Goal: Task Accomplishment & Management: Manage account settings

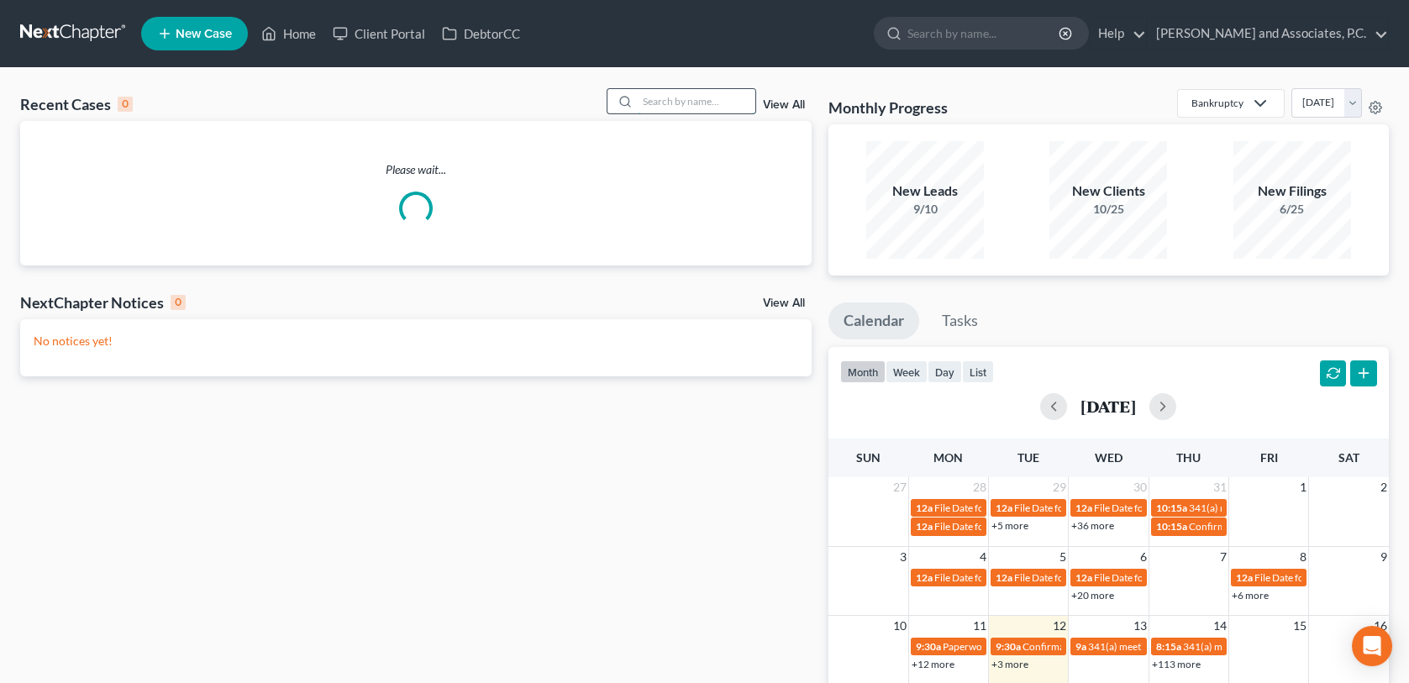
click at [662, 102] on input "search" at bounding box center [697, 101] width 118 height 24
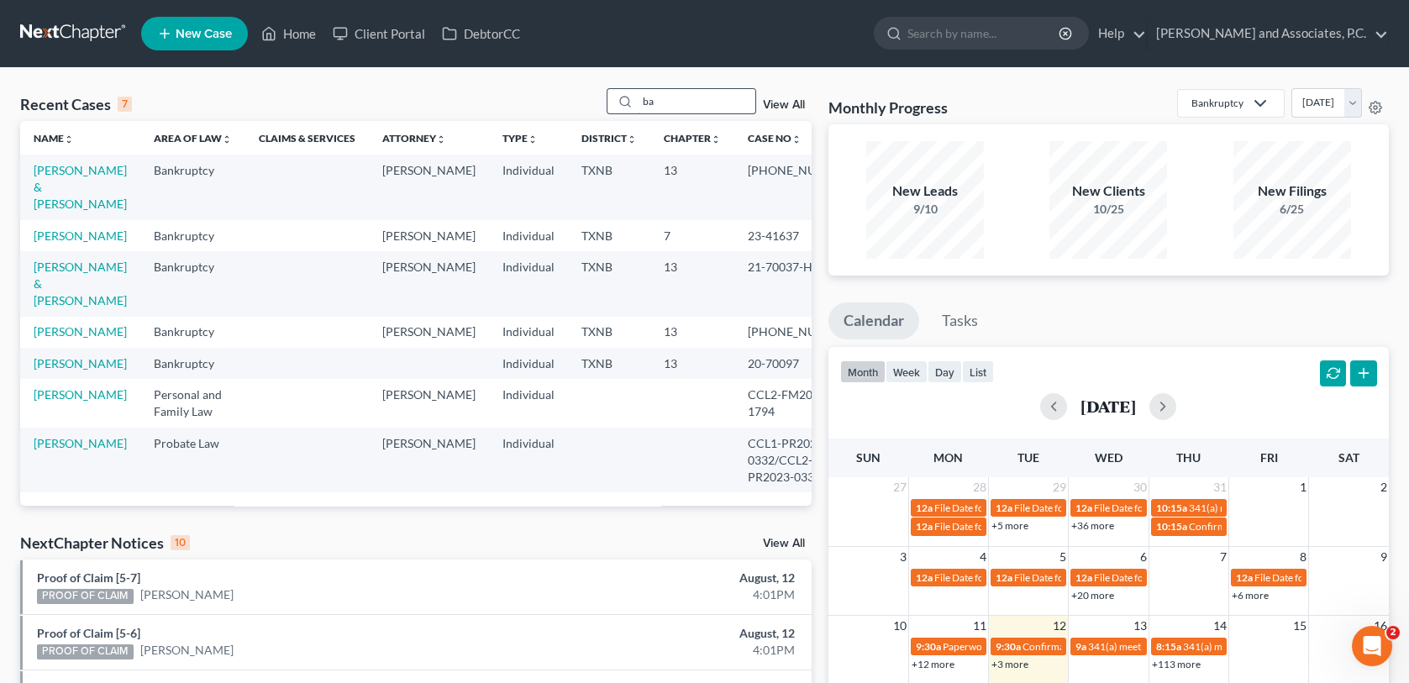
type input "b"
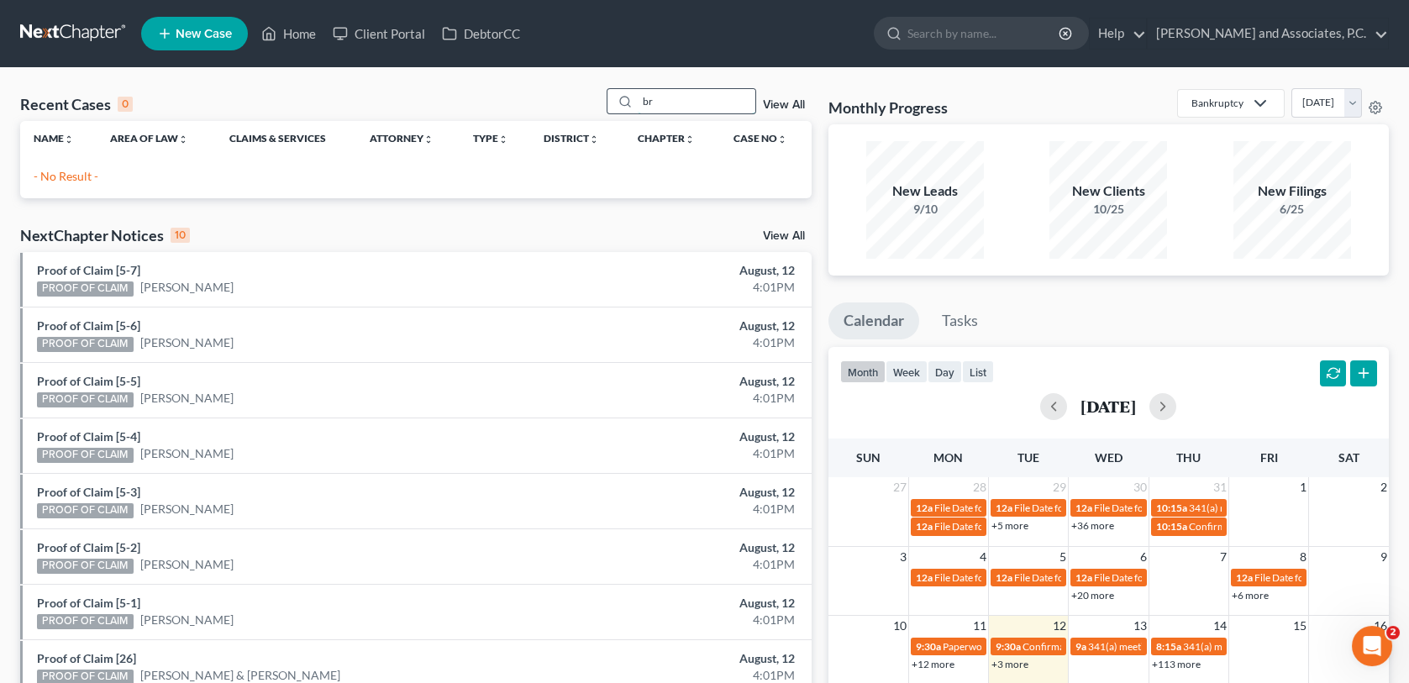
type input "b"
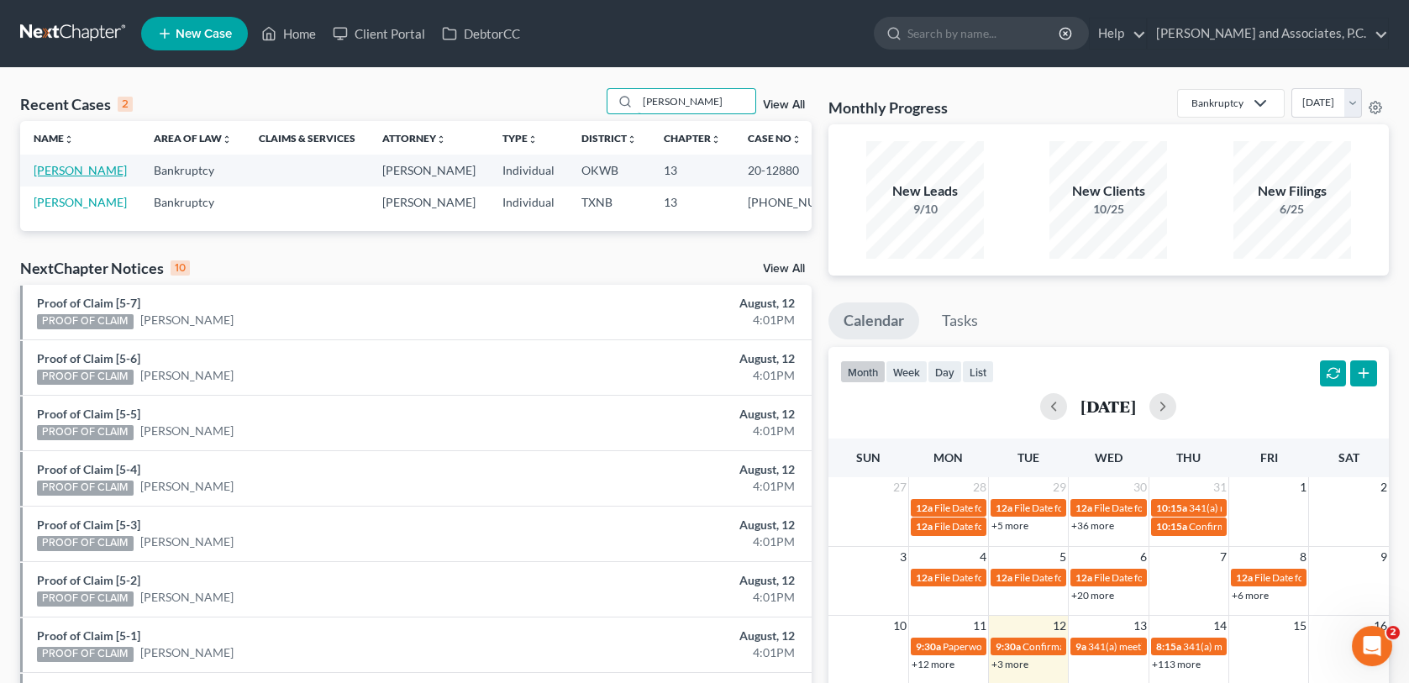
type input "[PERSON_NAME]"
click at [82, 173] on link "[PERSON_NAME]" at bounding box center [80, 170] width 93 height 14
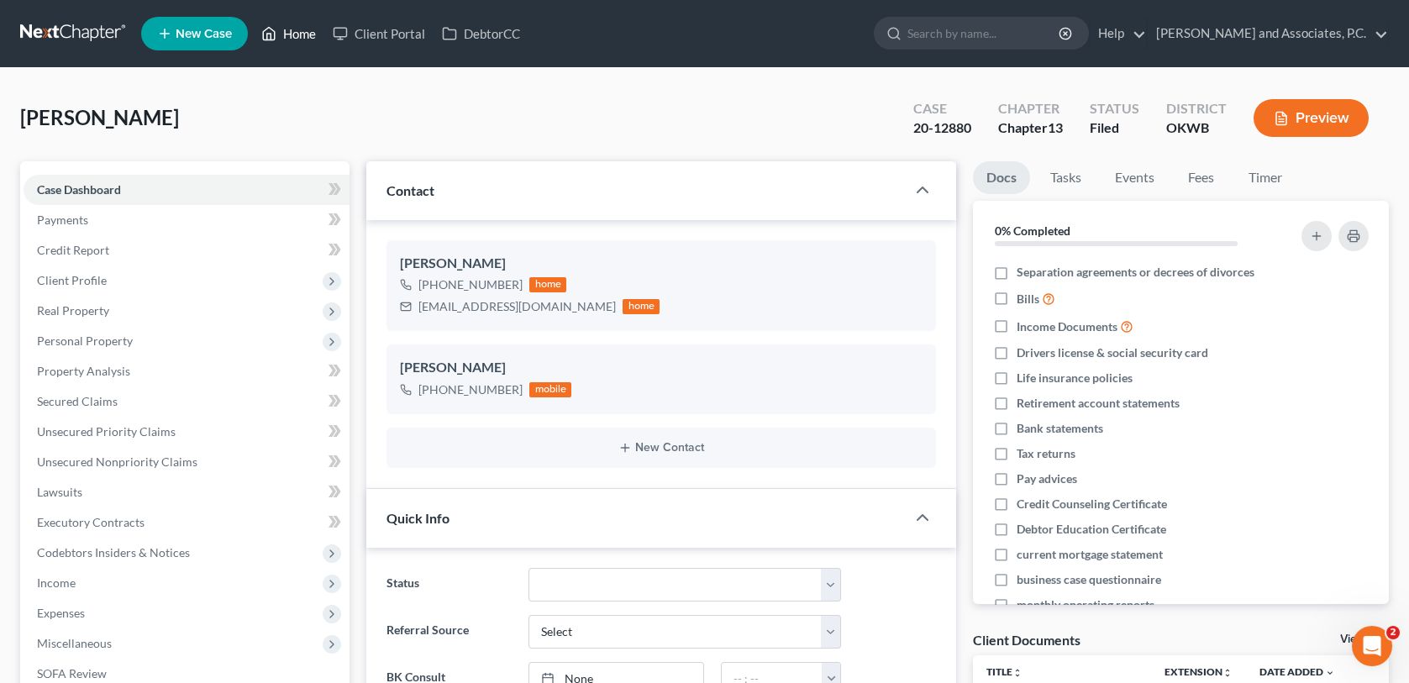
drag, startPoint x: 307, startPoint y: 39, endPoint x: 427, endPoint y: 51, distance: 120.8
click at [307, 39] on link "Home" at bounding box center [288, 33] width 71 height 30
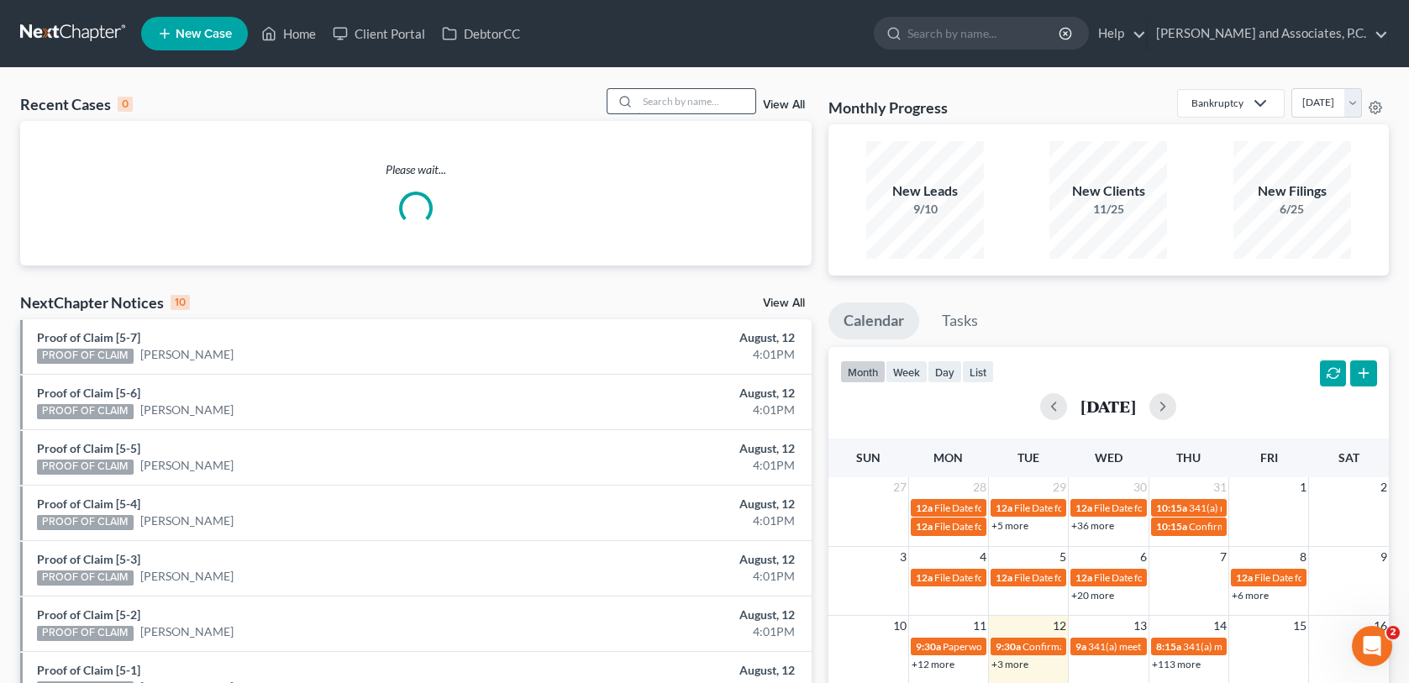
click at [703, 97] on input "search" at bounding box center [697, 101] width 118 height 24
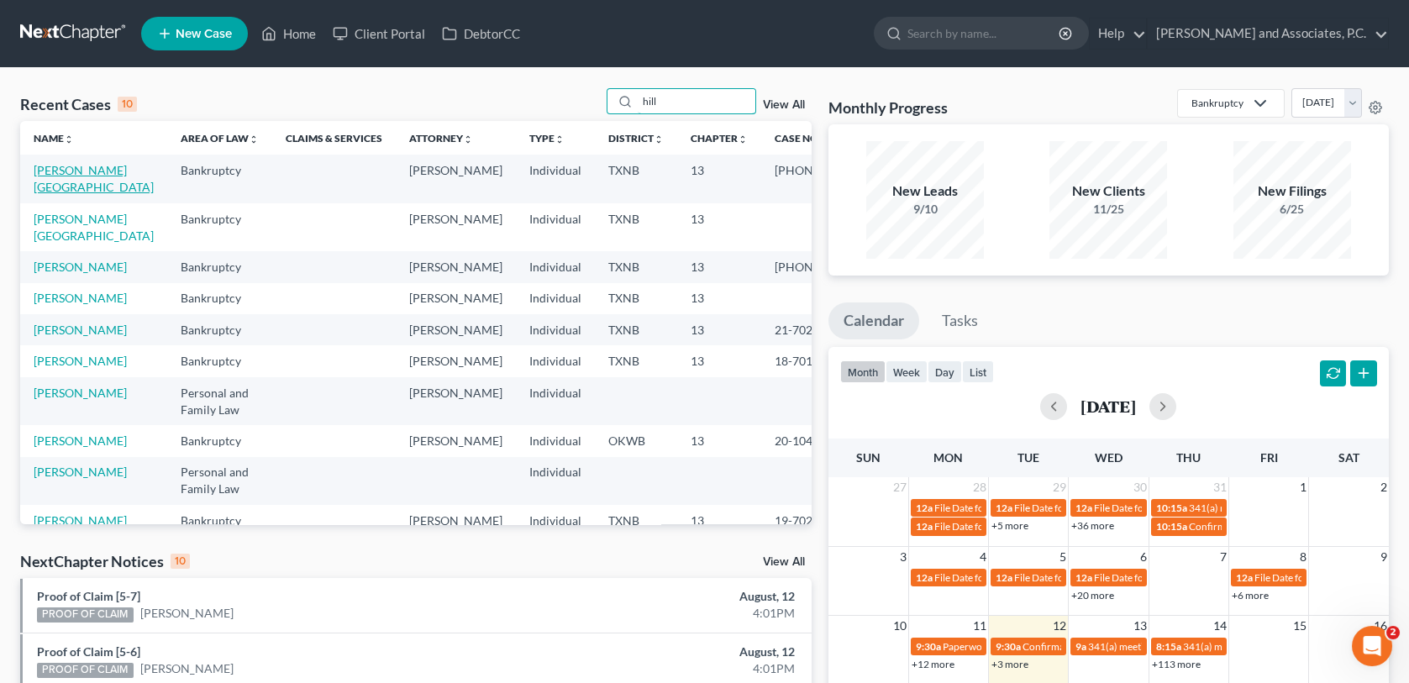
type input "hill"
click at [87, 171] on link "[PERSON_NAME][GEOGRAPHIC_DATA]" at bounding box center [94, 178] width 120 height 31
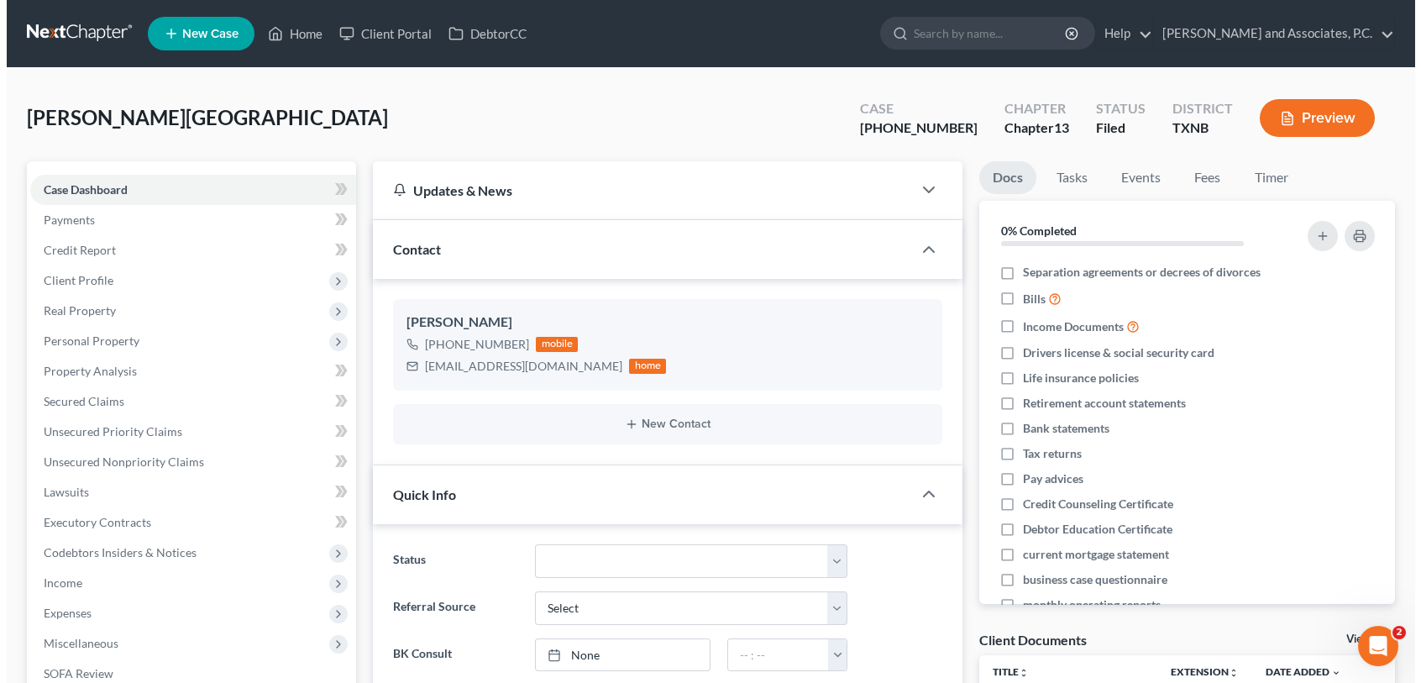
scroll to position [1218, 0]
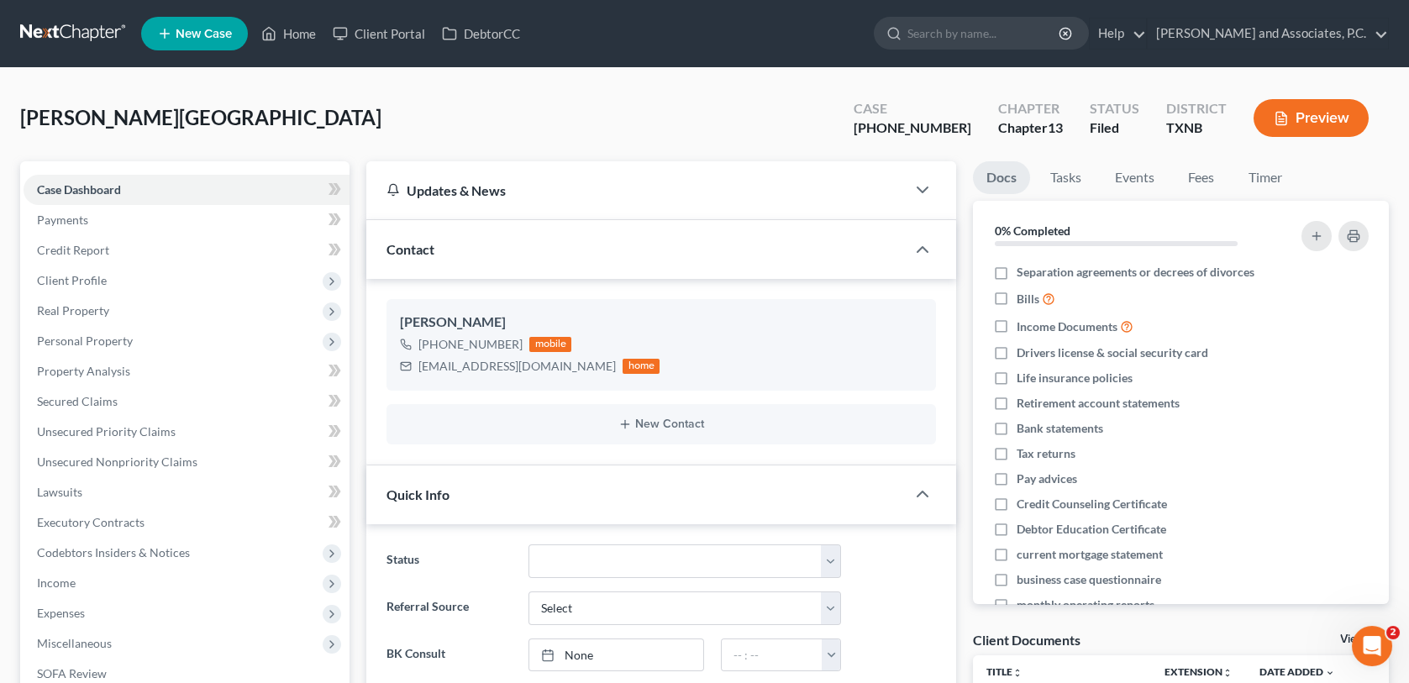
click at [927, 615] on div "Referral Source Select Word Of Mouth Previous Clients Direct Mail Website Googl…" at bounding box center [660, 608] width 565 height 34
drag, startPoint x: 296, startPoint y: 31, endPoint x: 576, endPoint y: 111, distance: 291.7
click at [296, 31] on link "Home" at bounding box center [288, 33] width 71 height 30
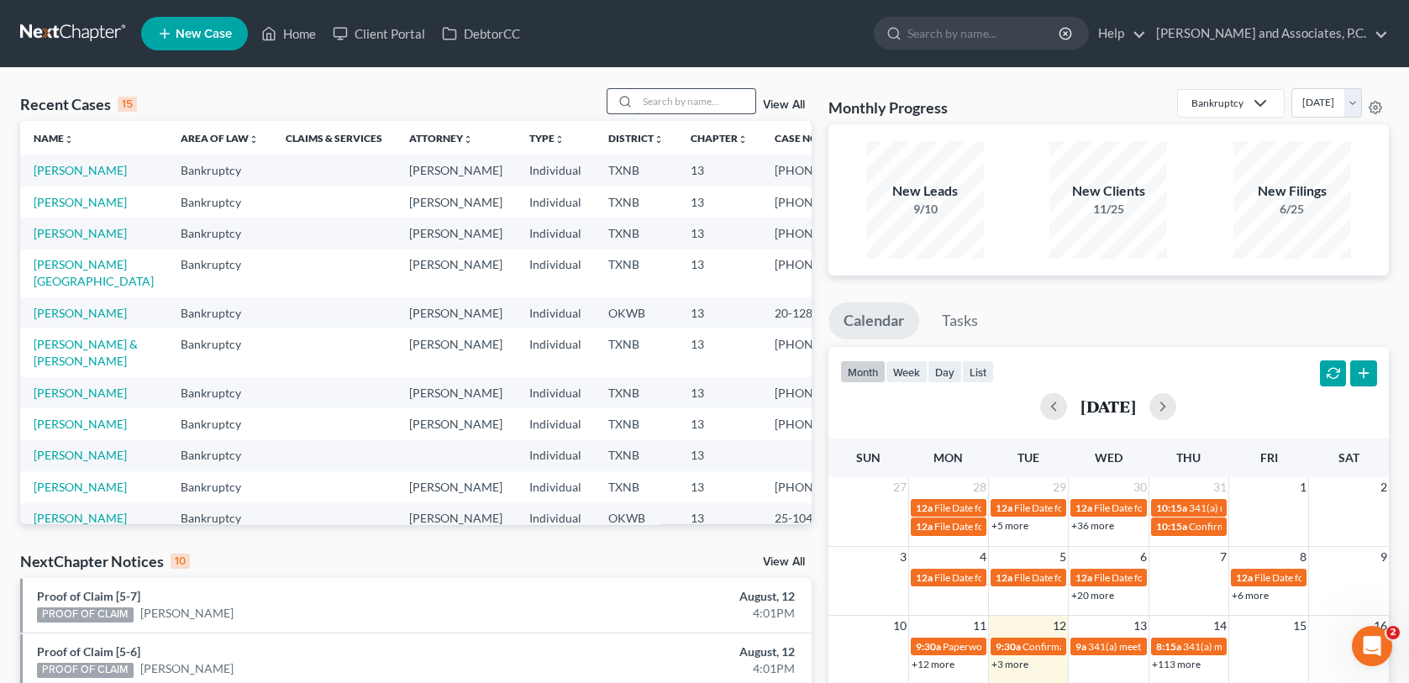
click at [659, 106] on input "search" at bounding box center [697, 101] width 118 height 24
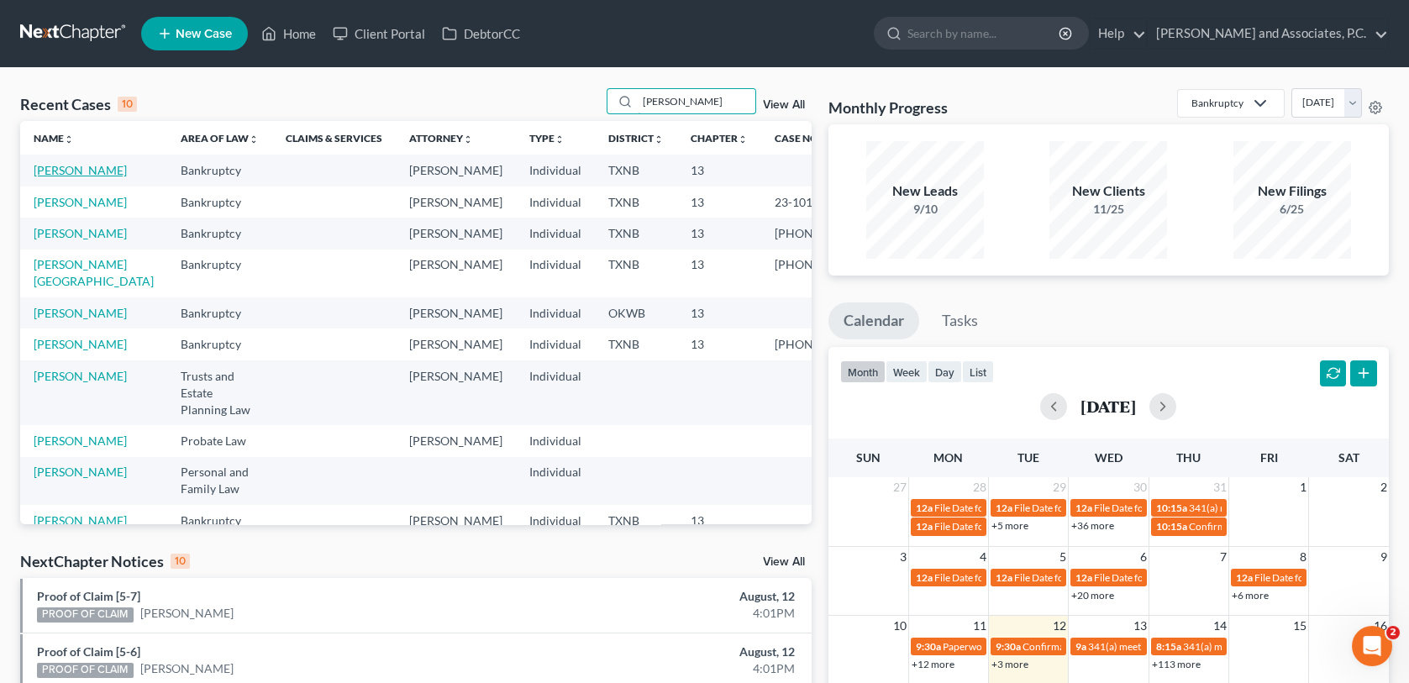
type input "[PERSON_NAME]"
click at [42, 171] on link "[PERSON_NAME]" at bounding box center [80, 170] width 93 height 14
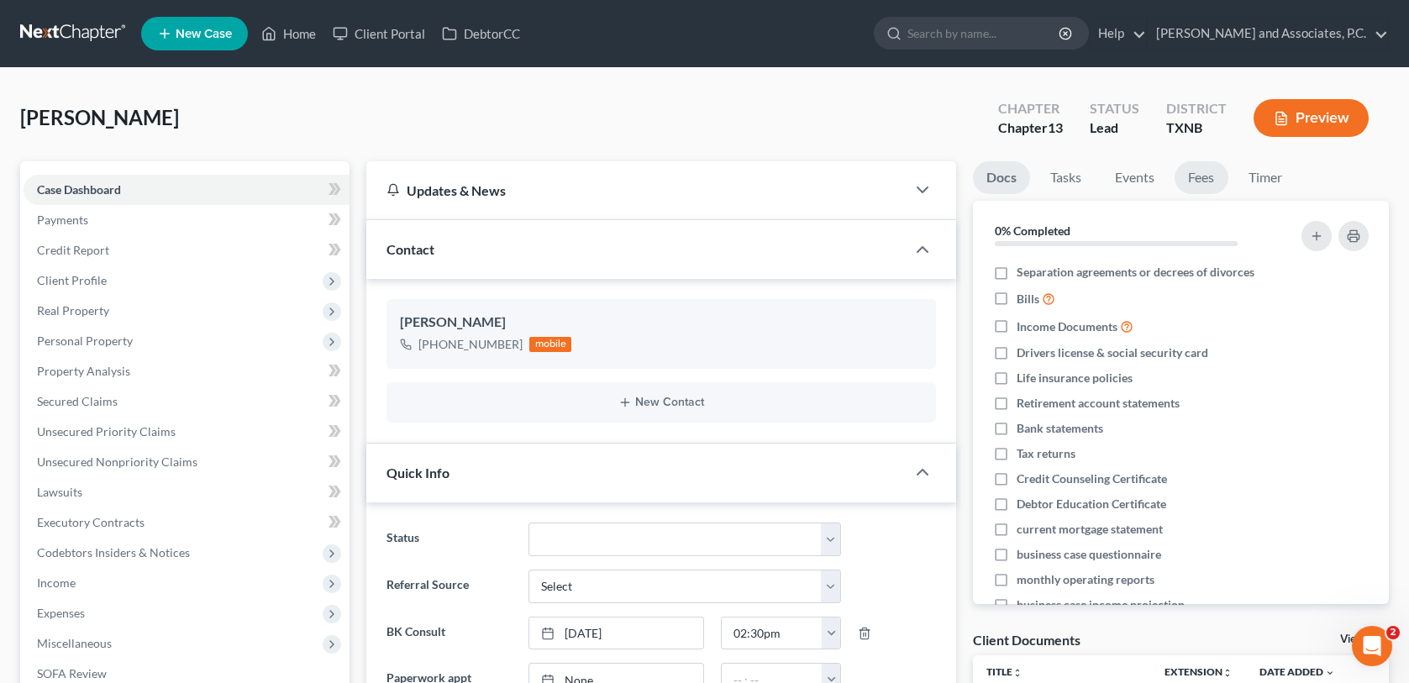
click at [1195, 186] on link "Fees" at bounding box center [1201, 177] width 54 height 33
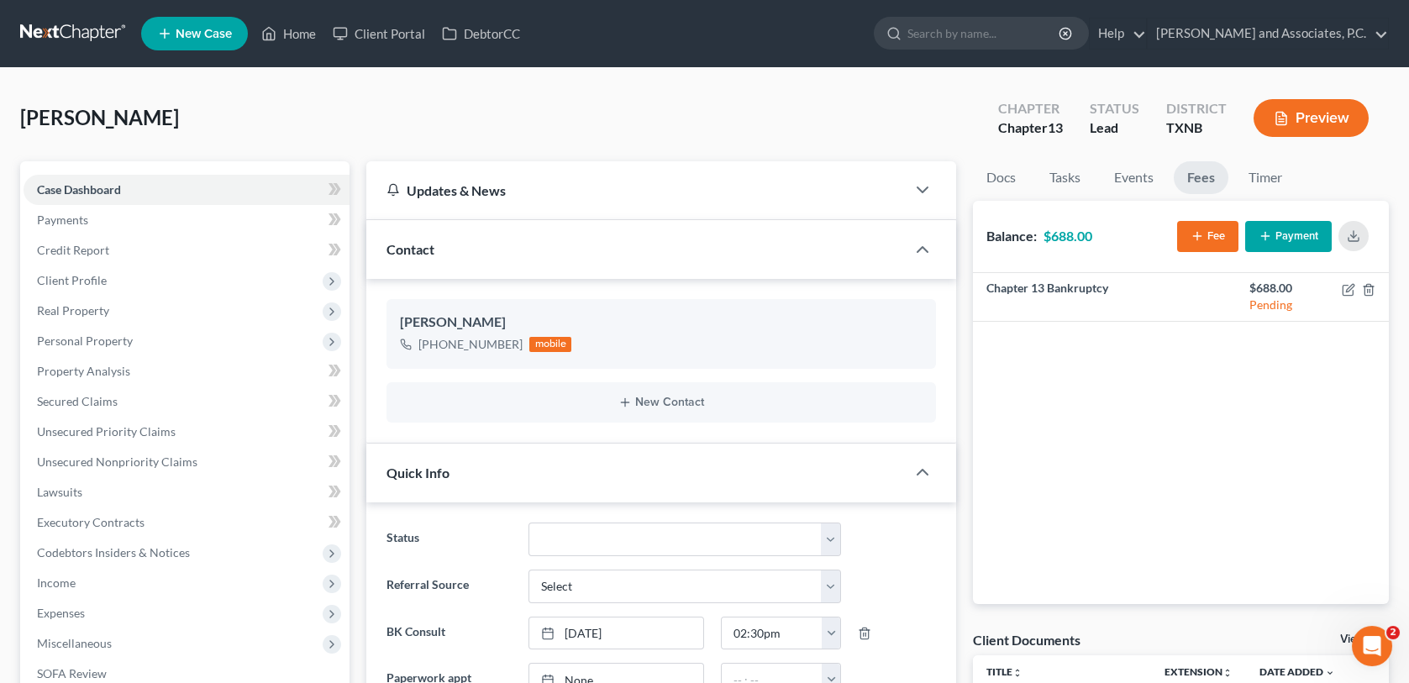
click at [1298, 234] on button "Payment" at bounding box center [1288, 236] width 87 height 31
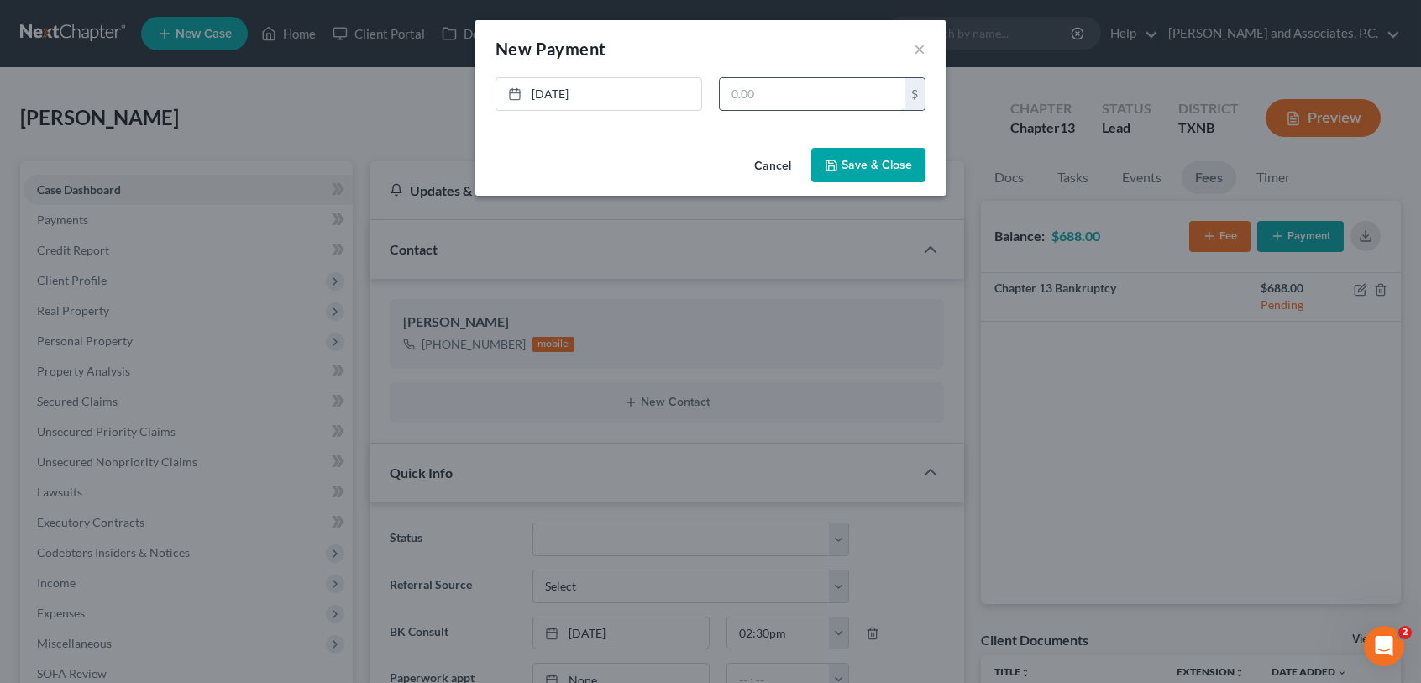
click at [754, 97] on input "text" at bounding box center [812, 94] width 185 height 32
type input "688.00"
click at [833, 176] on button "Save & Close" at bounding box center [869, 165] width 114 height 35
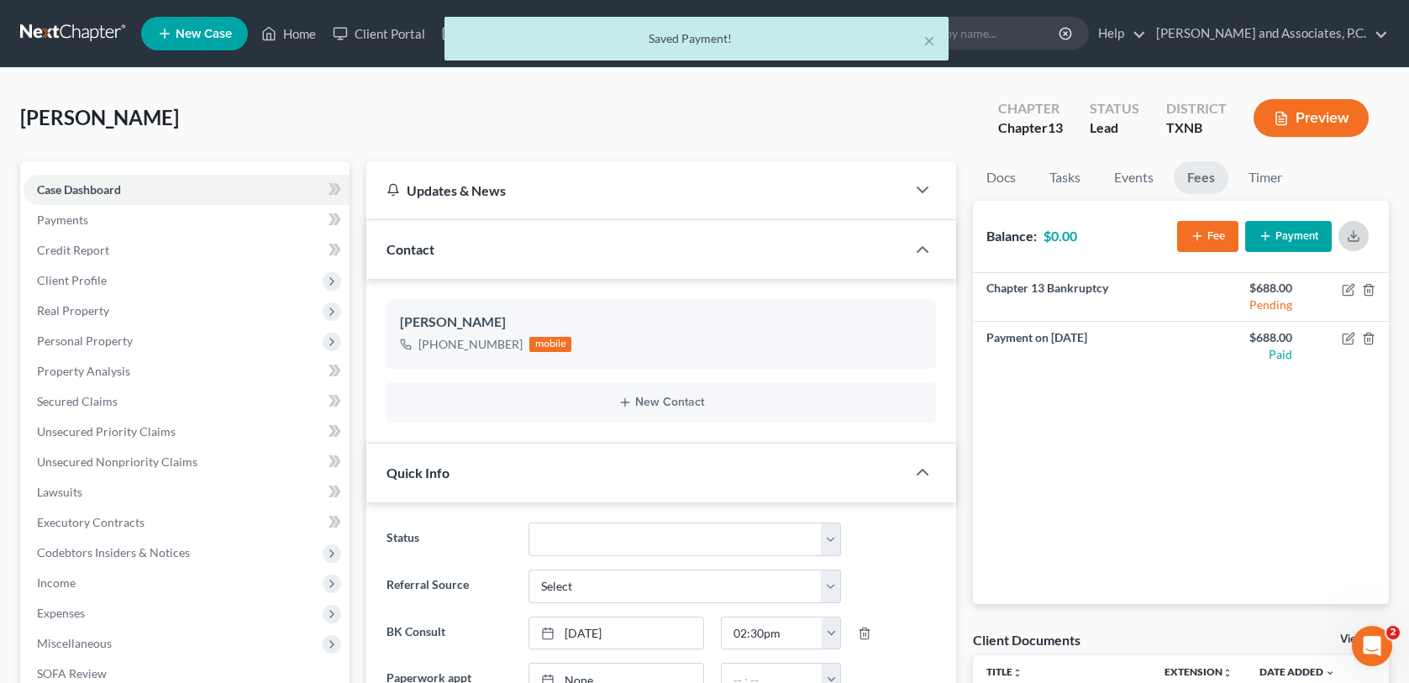
click at [1353, 229] on icon "button" at bounding box center [1353, 235] width 13 height 13
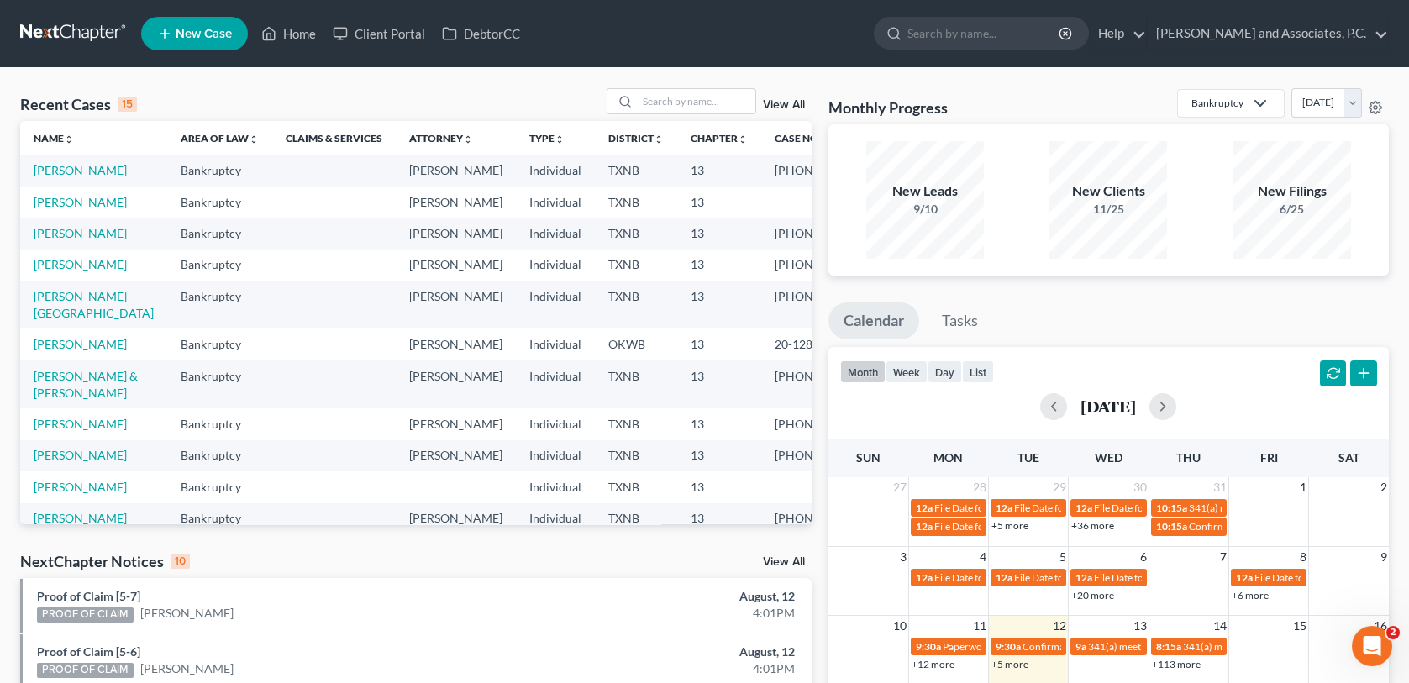
click at [93, 209] on link "[PERSON_NAME]" at bounding box center [80, 202] width 93 height 14
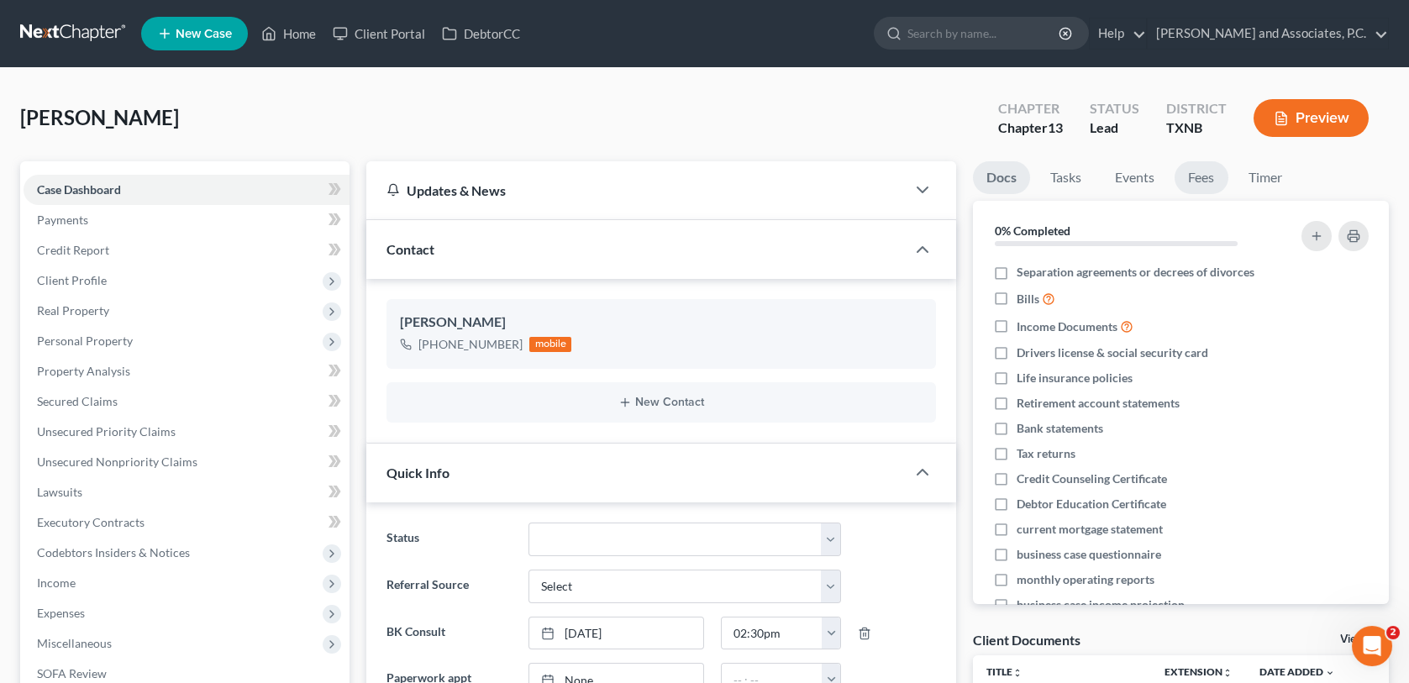
click at [1210, 175] on link "Fees" at bounding box center [1201, 177] width 54 height 33
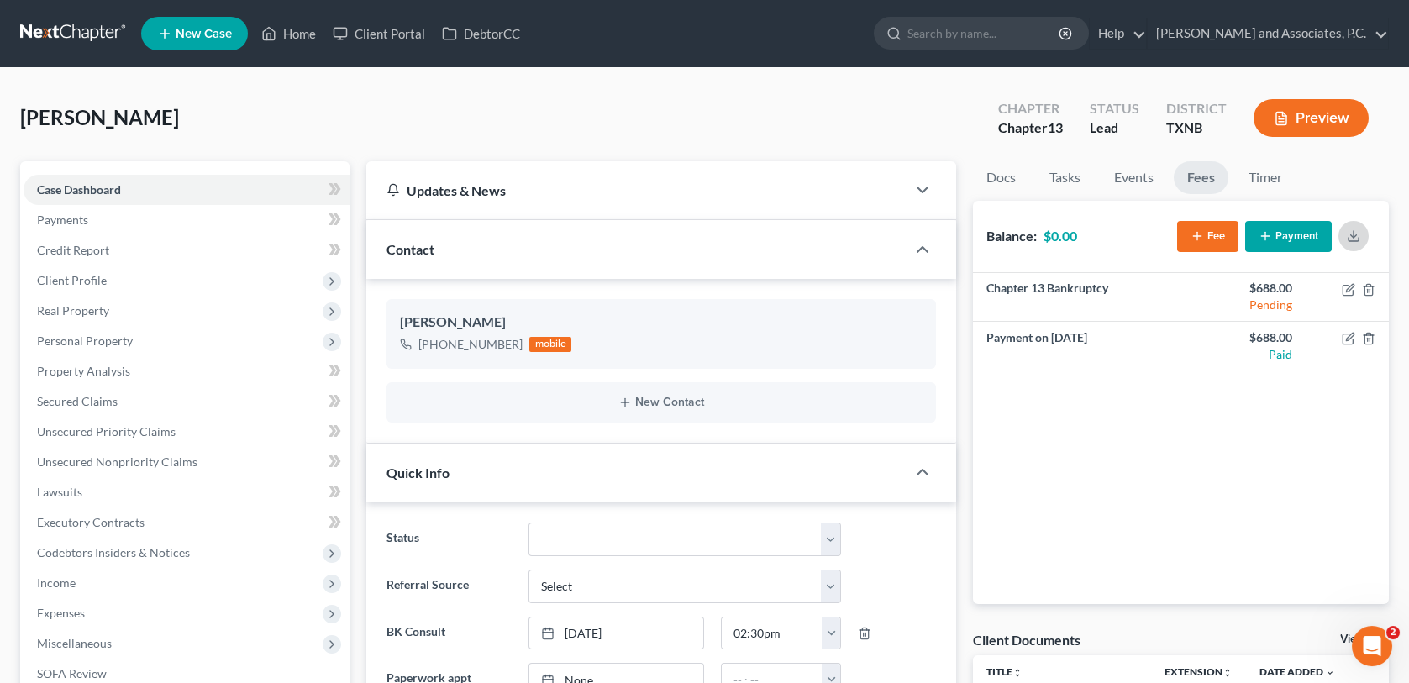
click at [1353, 231] on line "button" at bounding box center [1353, 234] width 0 height 7
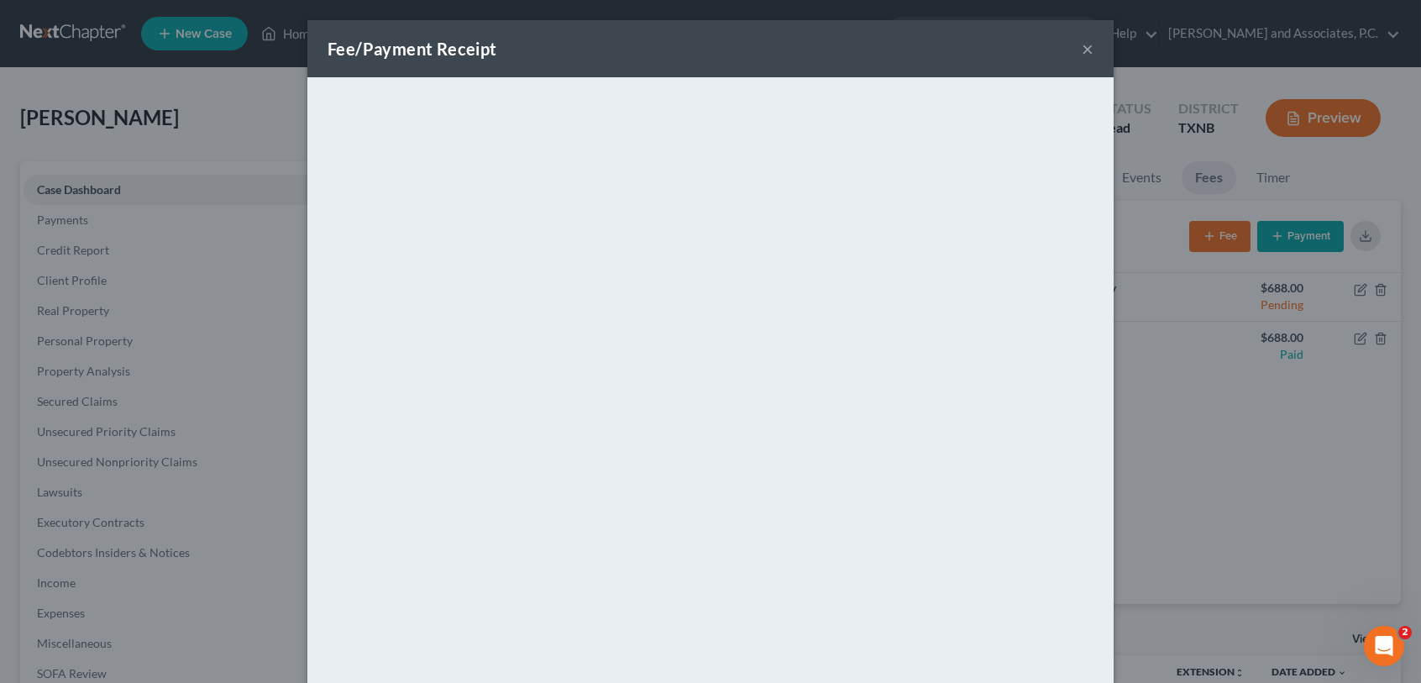
click at [1082, 52] on button "×" at bounding box center [1088, 49] width 12 height 20
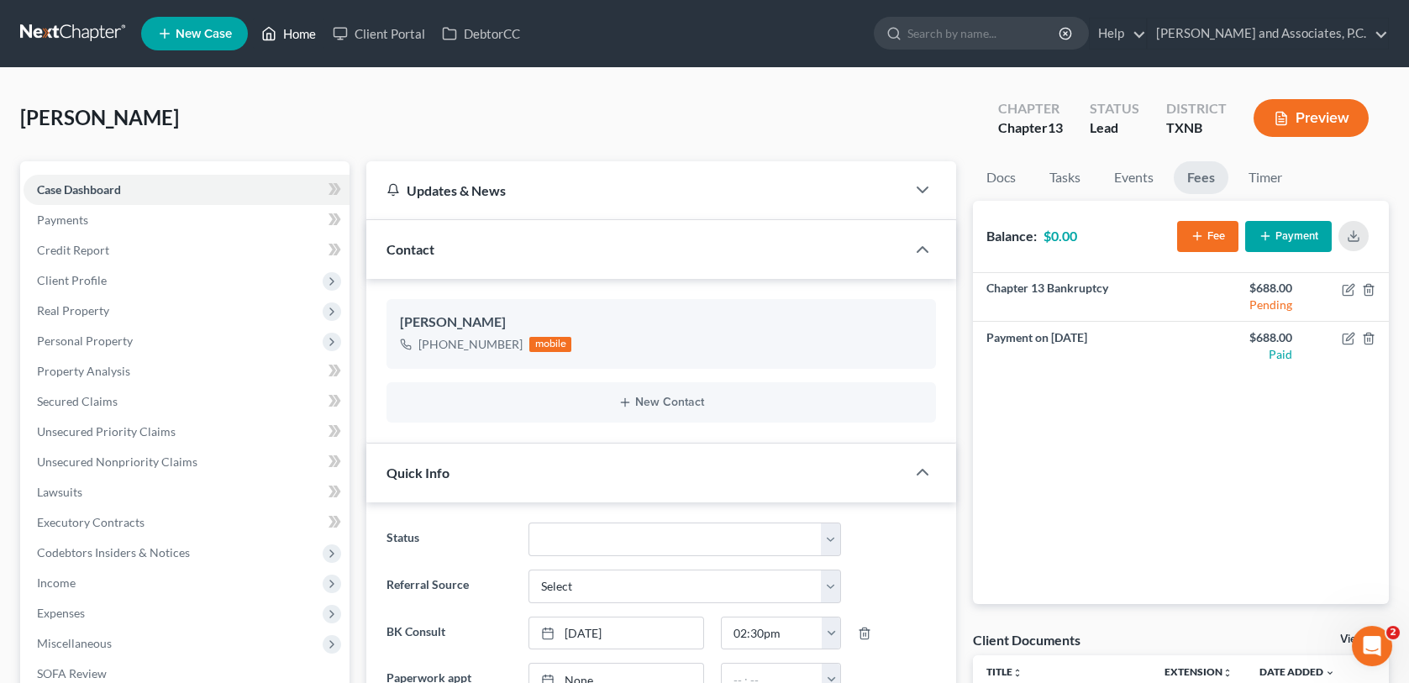
click at [291, 31] on link "Home" at bounding box center [288, 33] width 71 height 30
